Goal: Transaction & Acquisition: Book appointment/travel/reservation

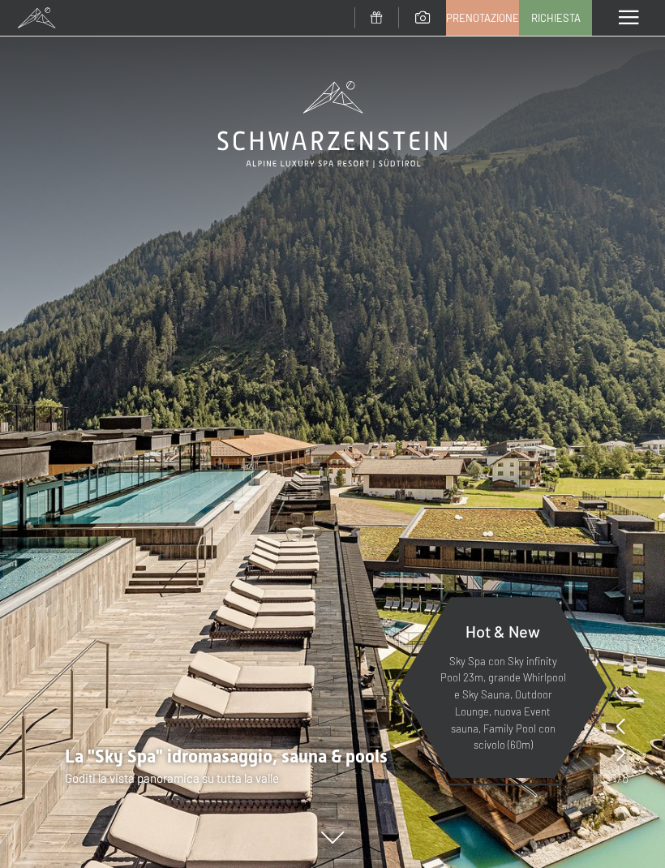
click at [482, 28] on link "Prenotazione" at bounding box center [482, 18] width 71 height 34
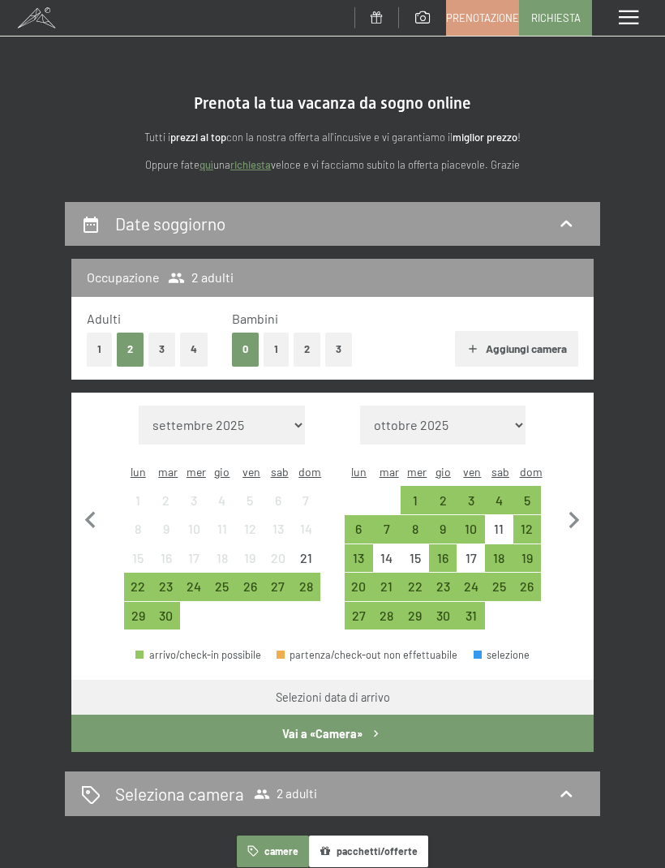
click at [580, 504] on icon "button" at bounding box center [574, 521] width 34 height 34
select select "[DATE]"
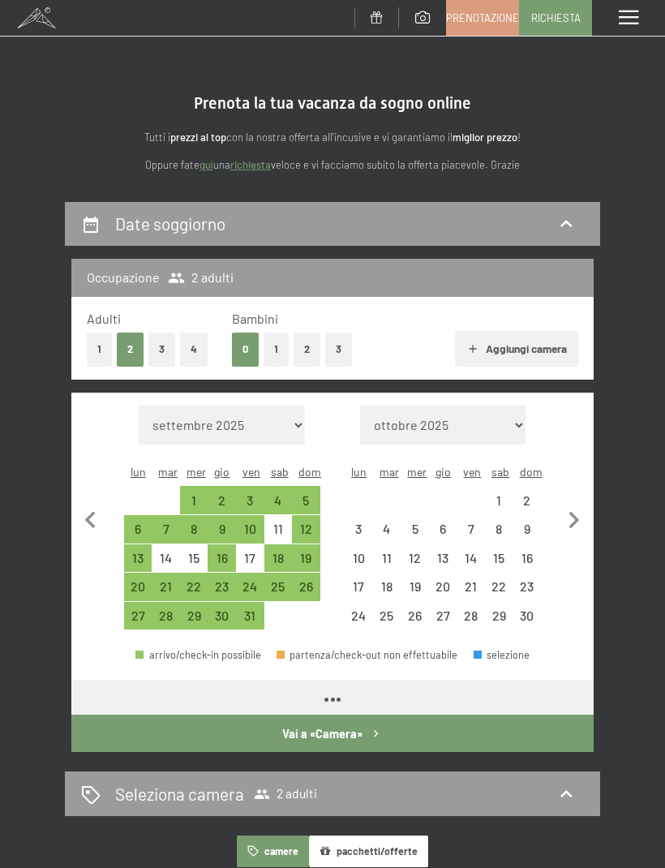
select select "[DATE]"
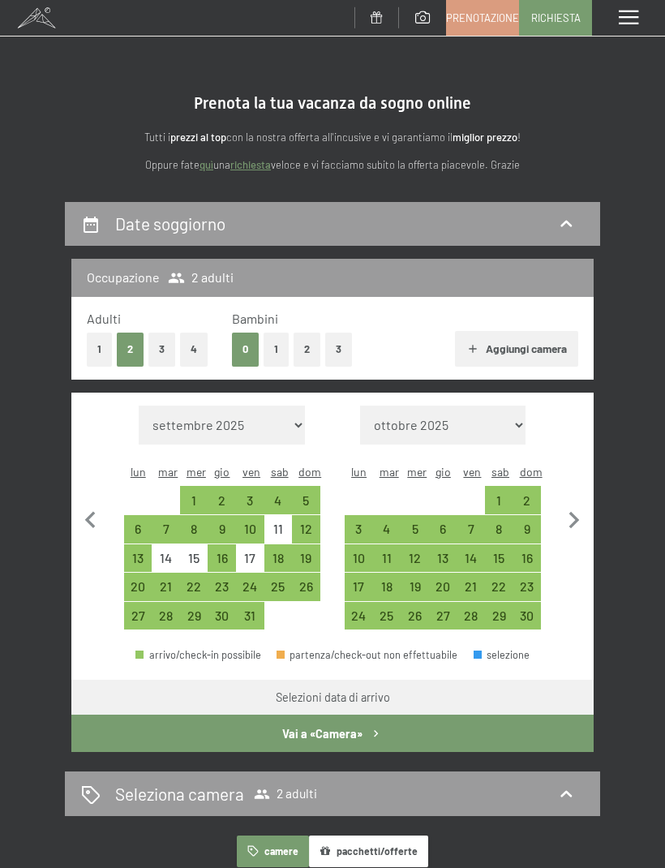
click at [478, 522] on div "7" at bounding box center [470, 534] width 25 height 25
select select "[DATE]"
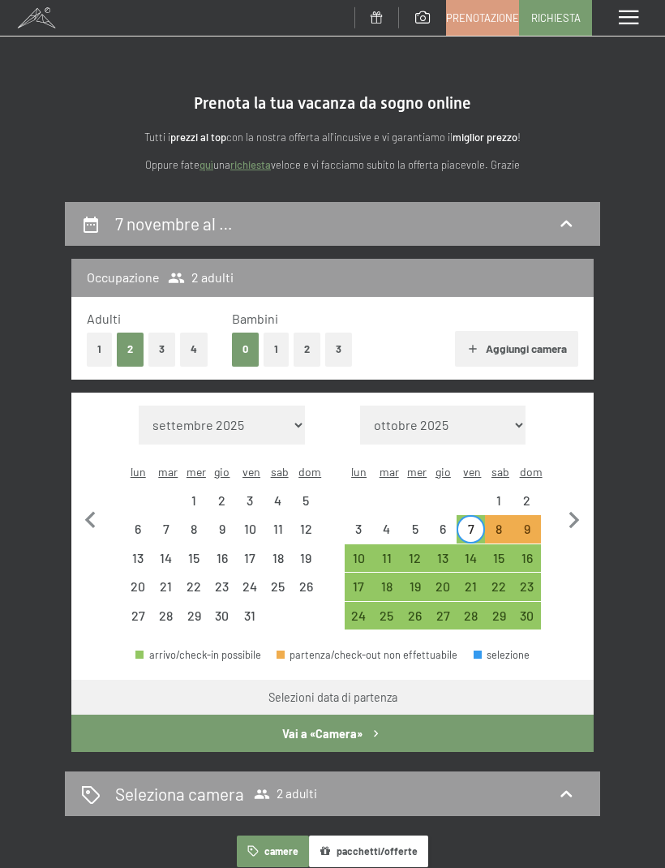
click at [538, 515] on div "9" at bounding box center [527, 529] width 28 height 28
select select "[DATE]"
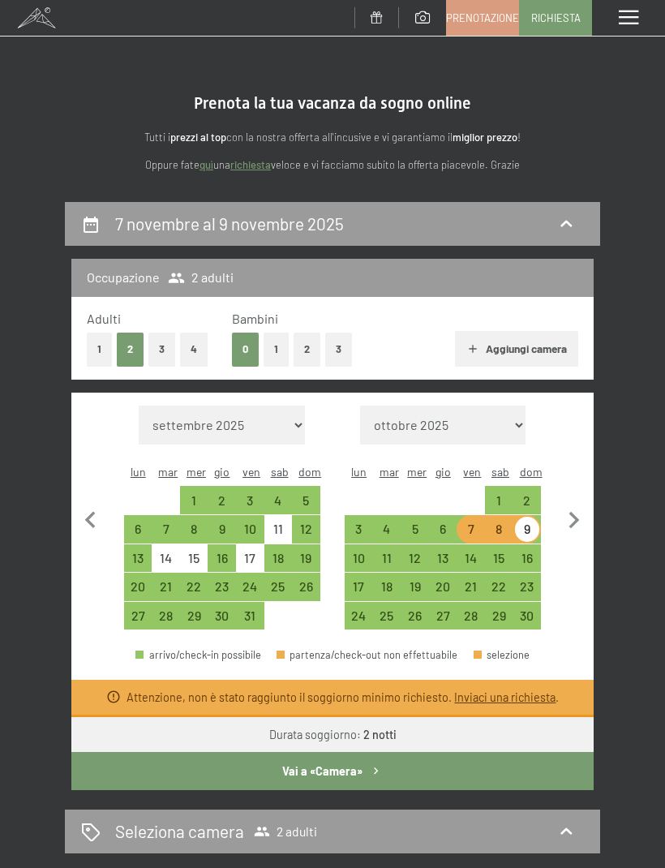
click at [474, 522] on div "7" at bounding box center [470, 534] width 25 height 25
select select "[DATE]"
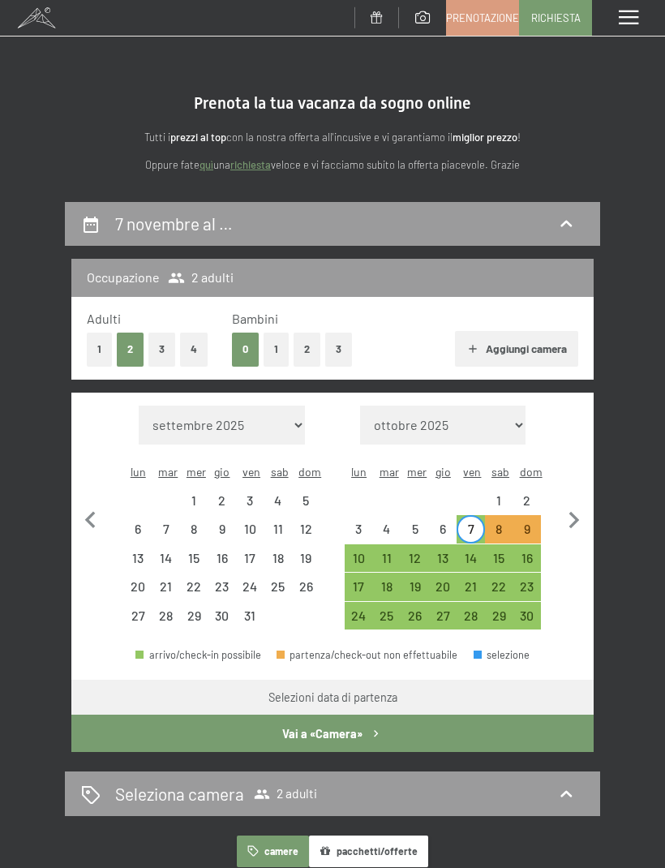
click at [366, 546] on div "10" at bounding box center [358, 558] width 25 height 25
select select "[DATE]"
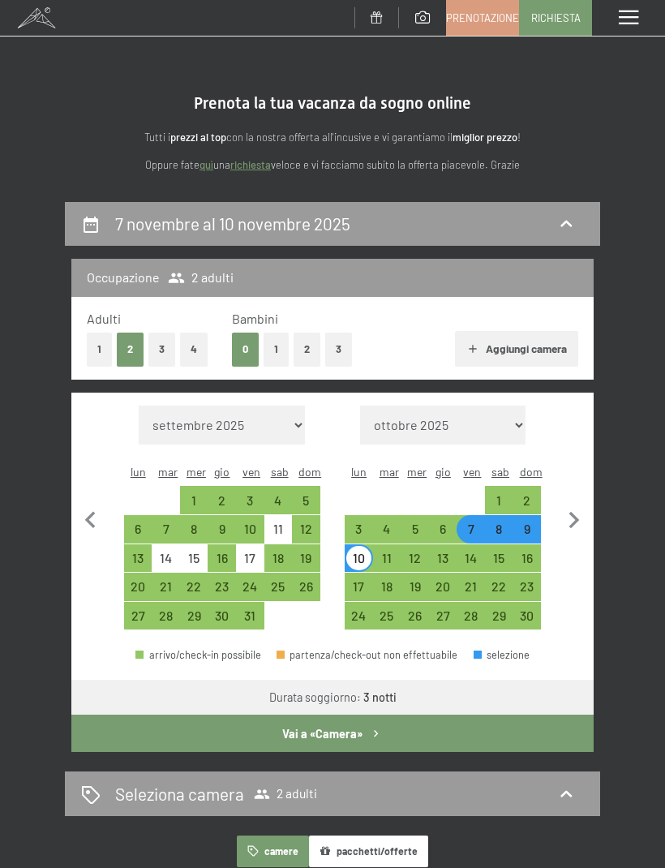
click at [375, 727] on icon "button" at bounding box center [376, 734] width 14 height 14
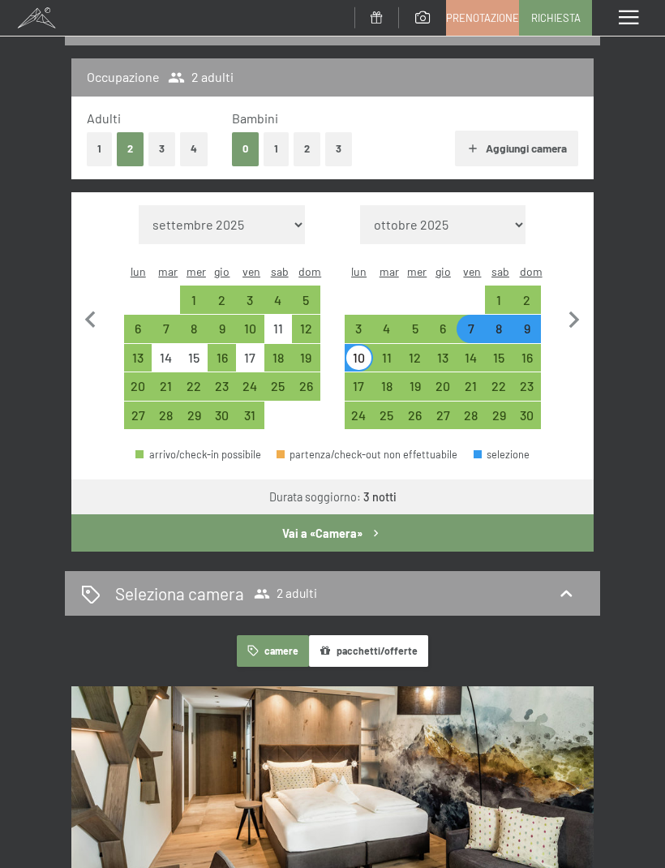
select select "[DATE]"
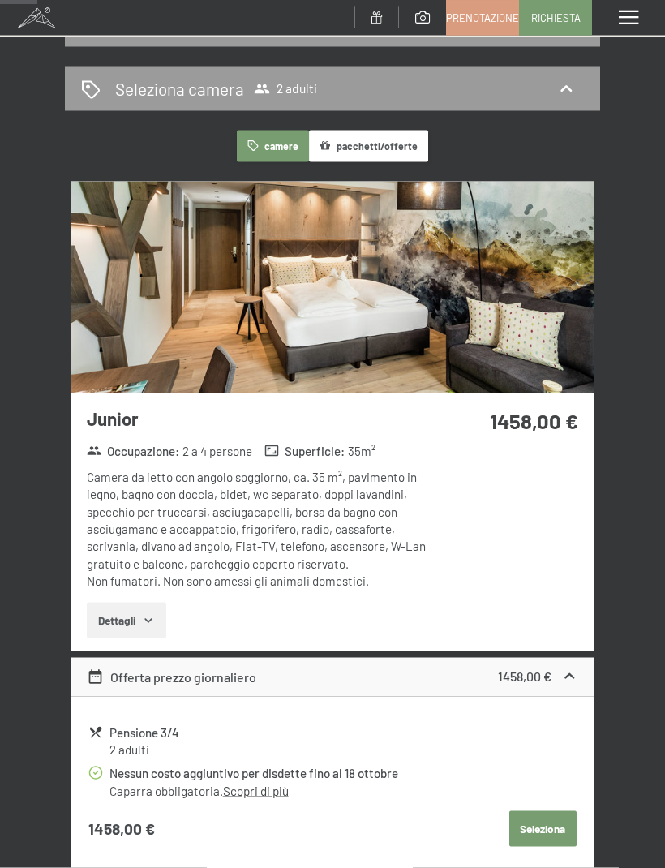
scroll to position [0, 0]
